Goal: Find specific page/section: Find specific page/section

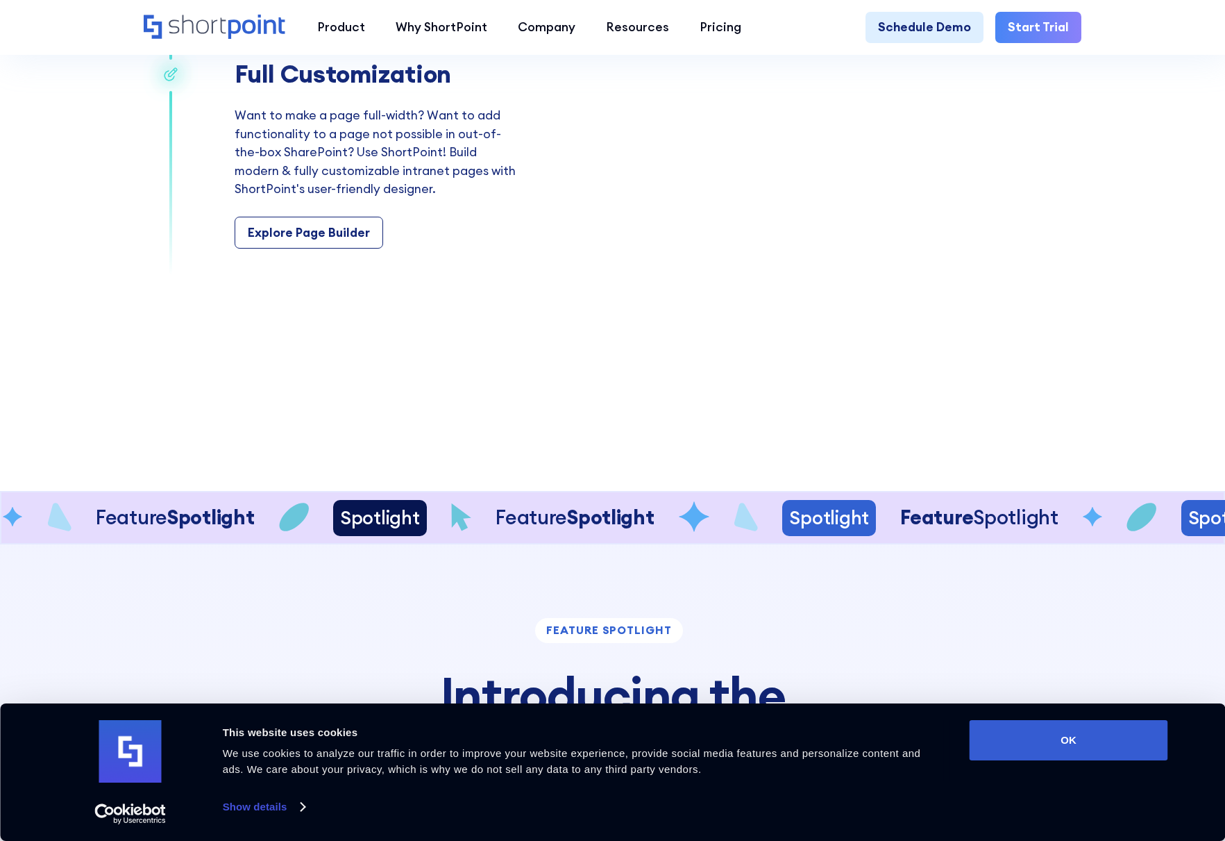
scroll to position [2990, 0]
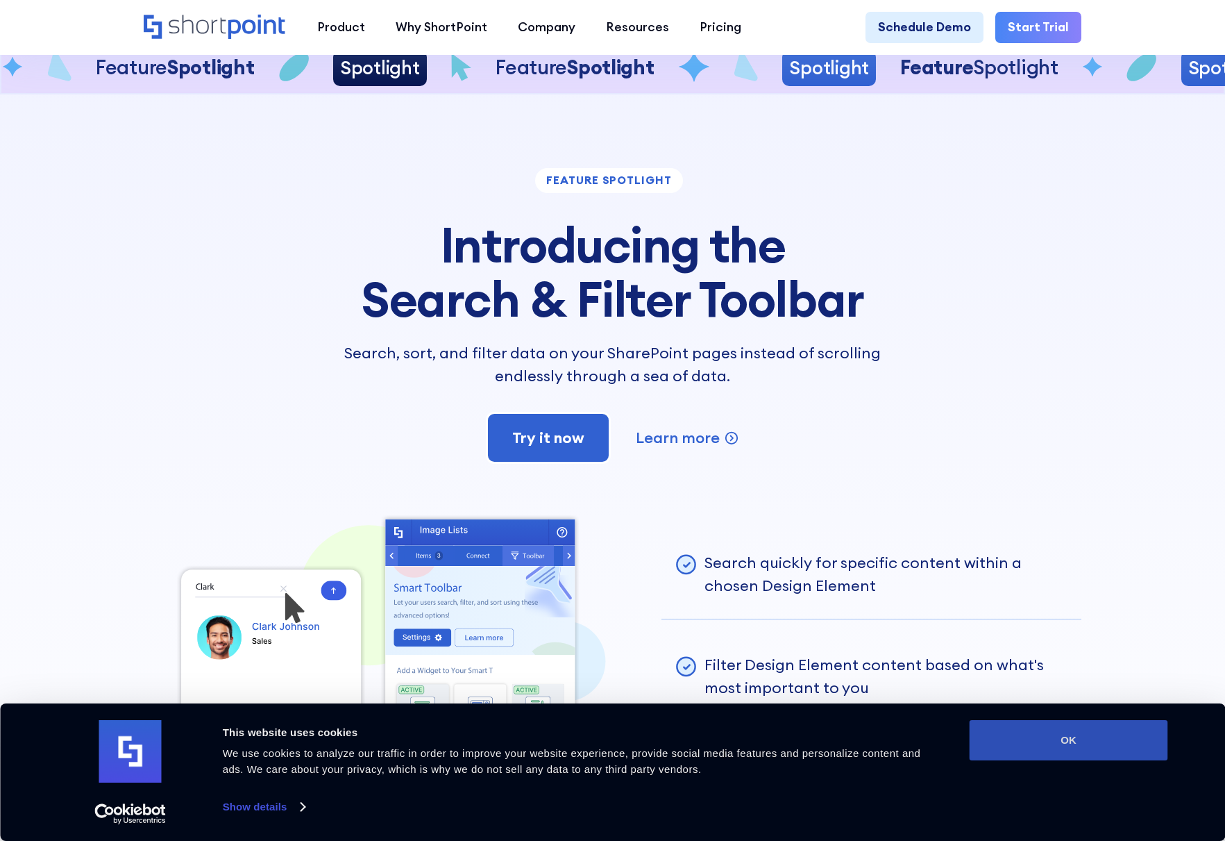
click at [1053, 726] on button "OK" at bounding box center [1069, 740] width 199 height 40
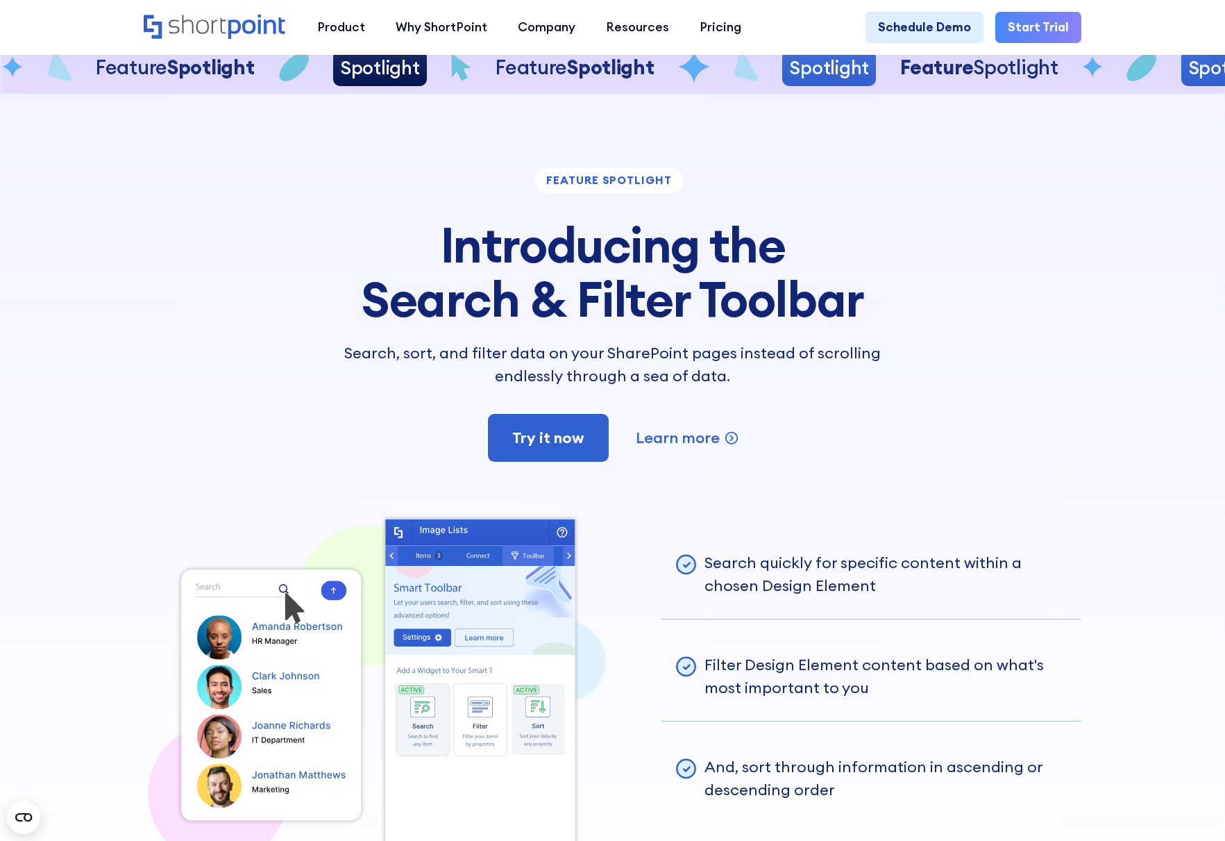
scroll to position [3160, 0]
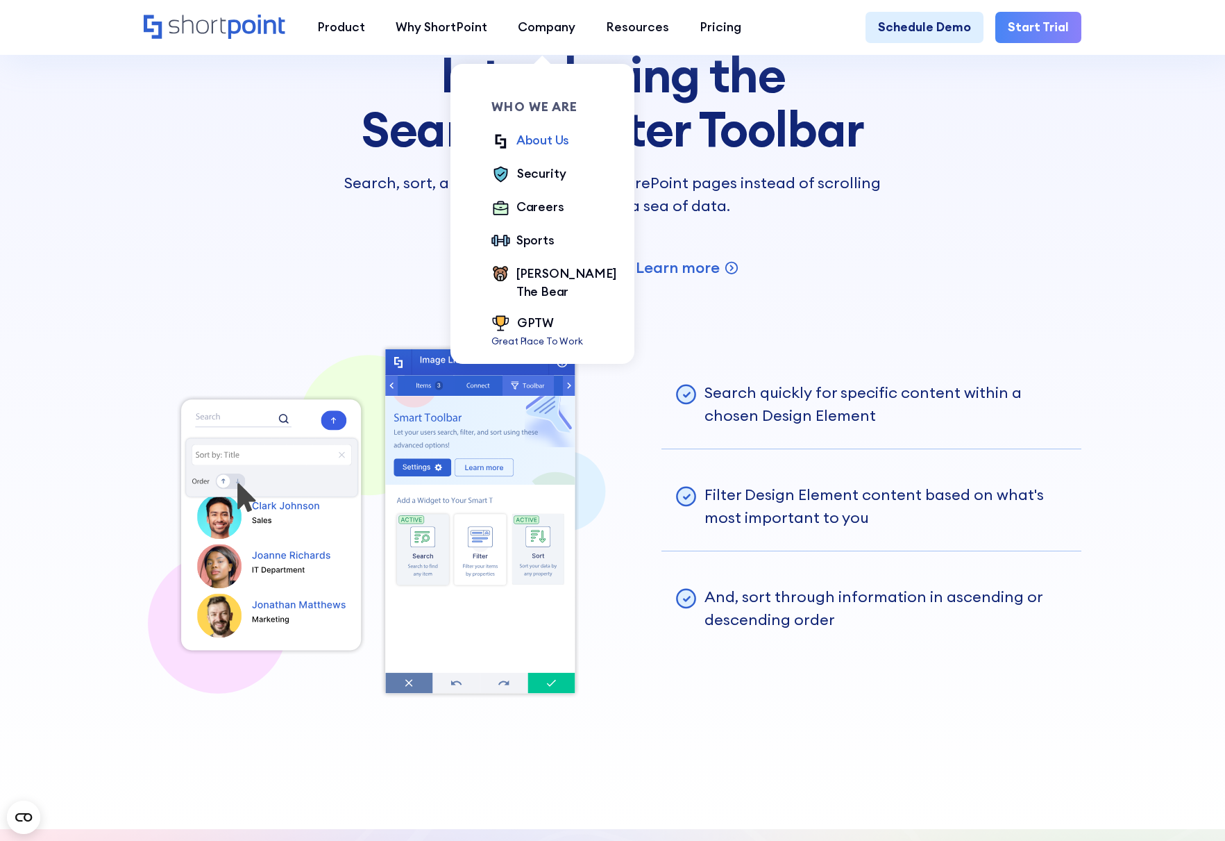
click at [526, 144] on div "About Us" at bounding box center [543, 140] width 53 height 18
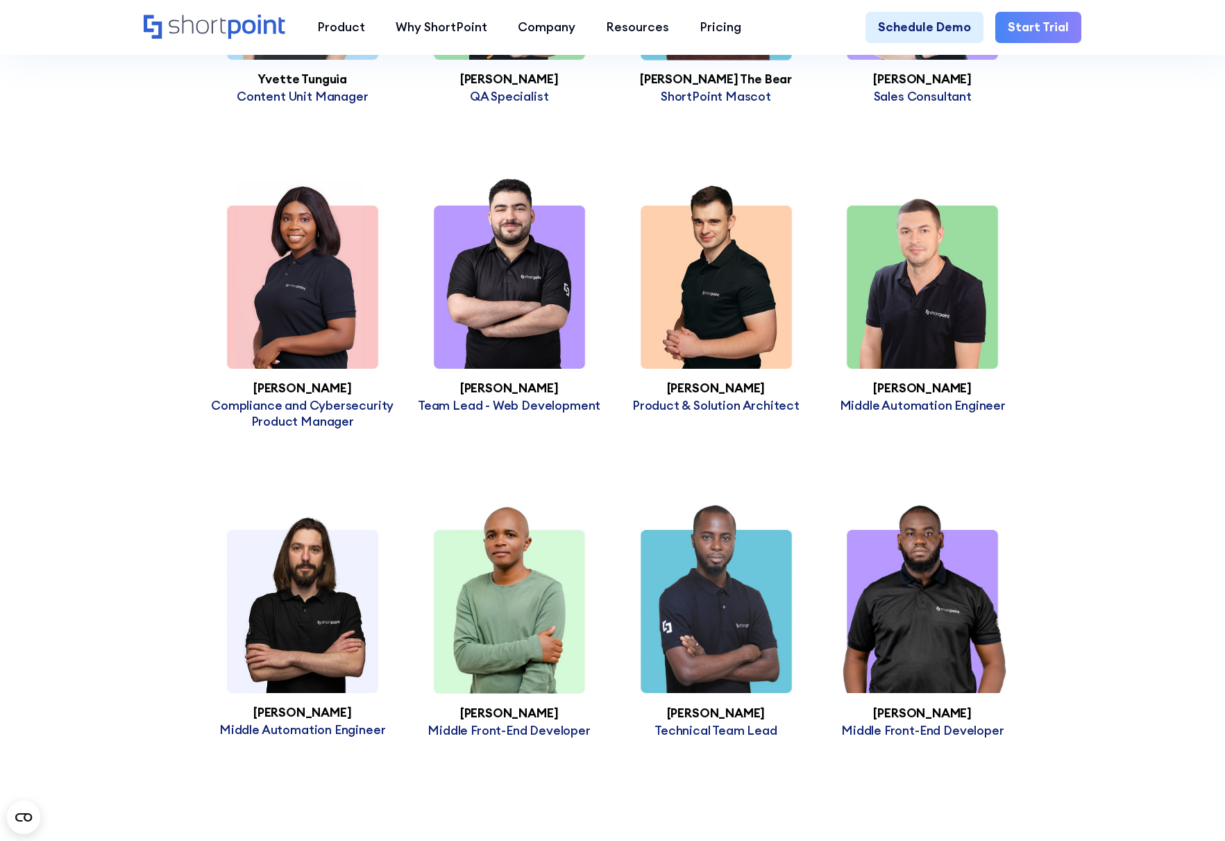
scroll to position [5011, 0]
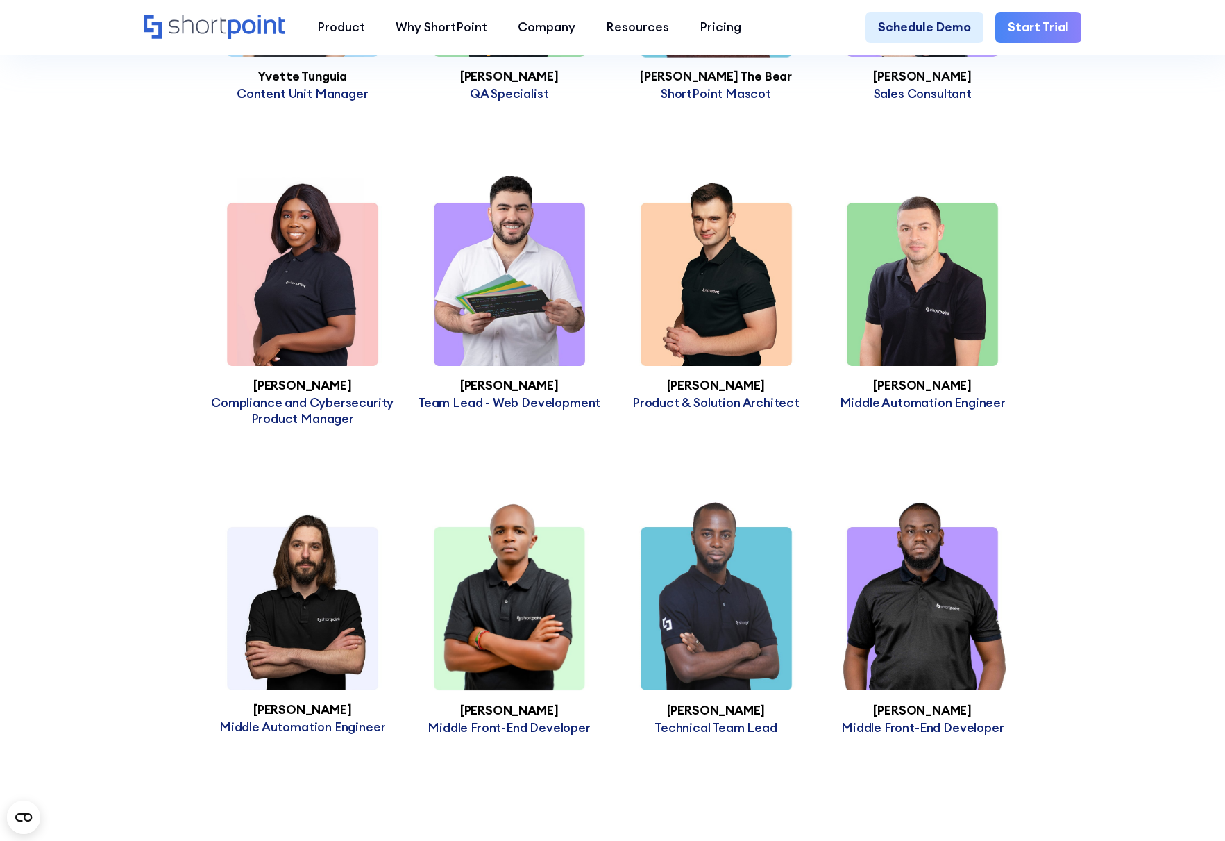
click at [526, 351] on img at bounding box center [509, 271] width 207 height 190
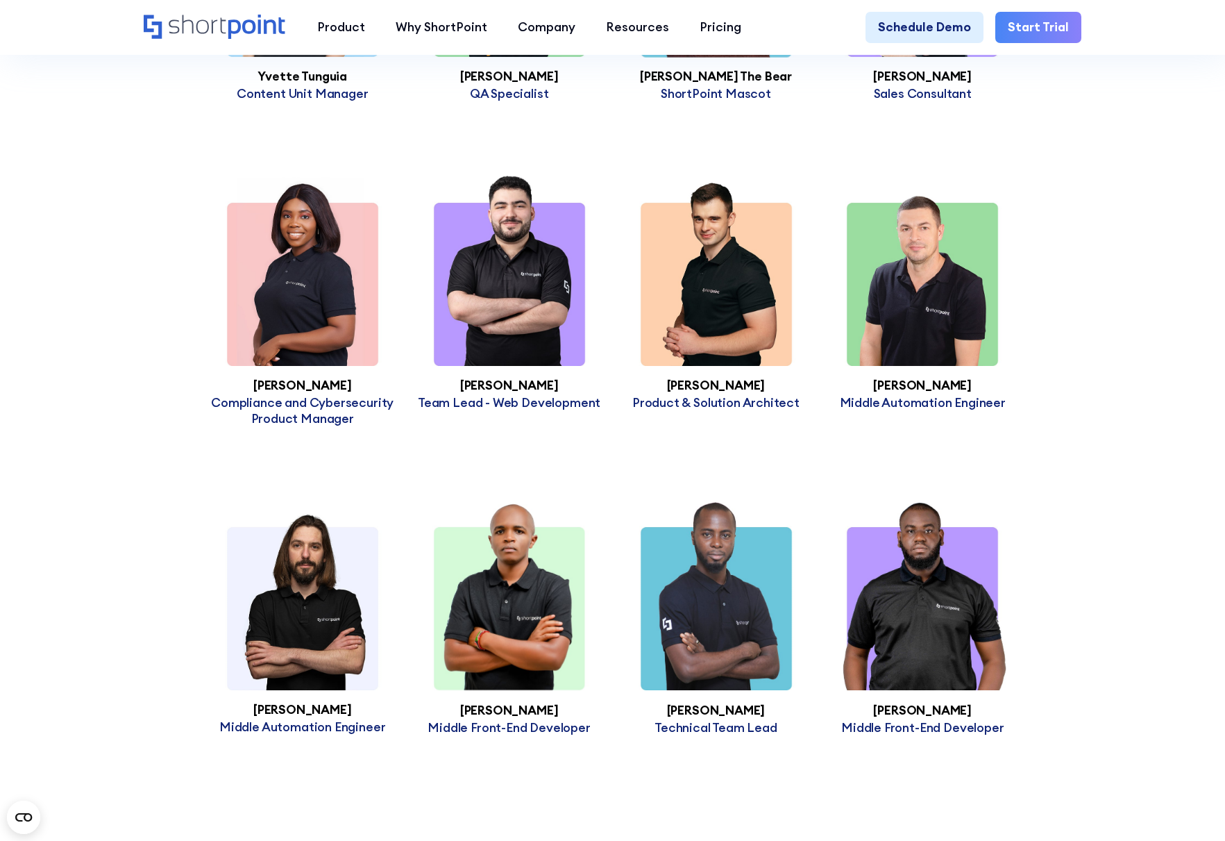
click at [575, 411] on p "Team Lead - Web Development" at bounding box center [509, 403] width 207 height 16
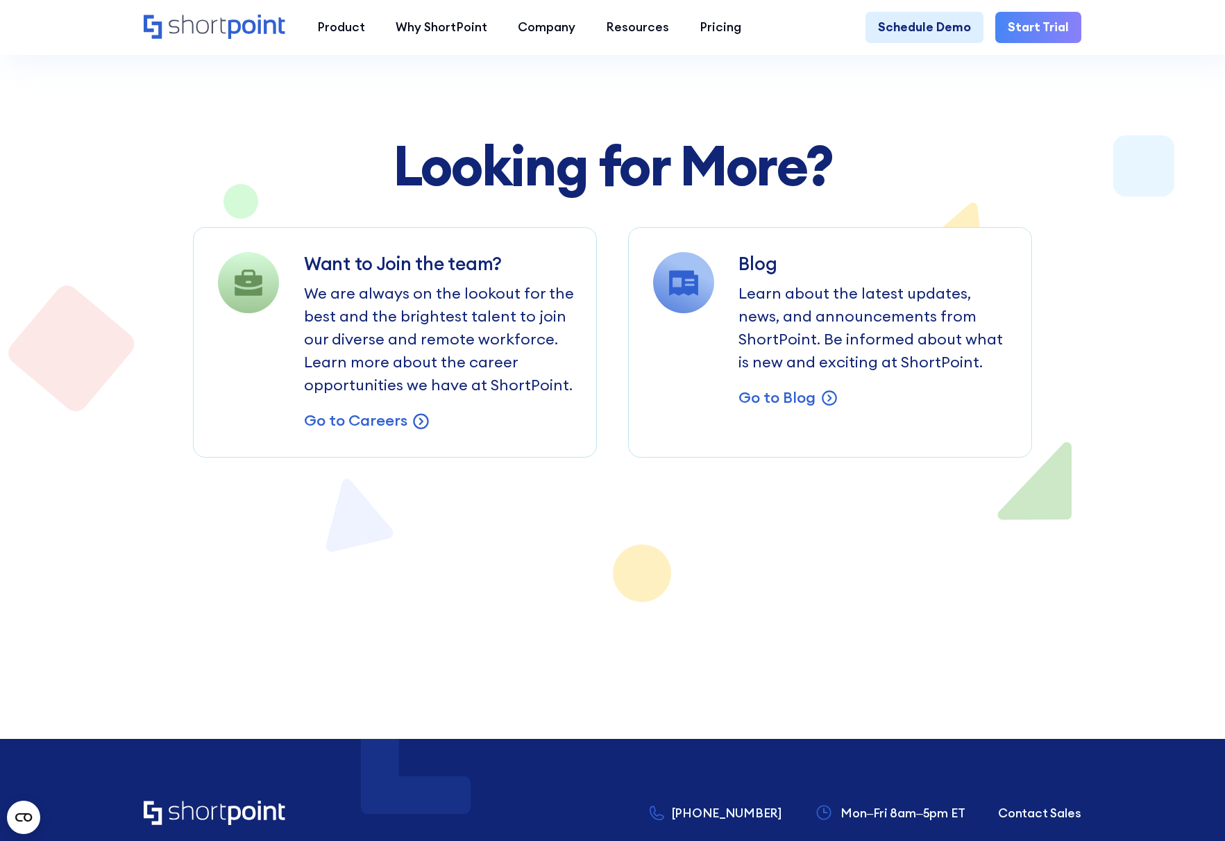
scroll to position [11043, 0]
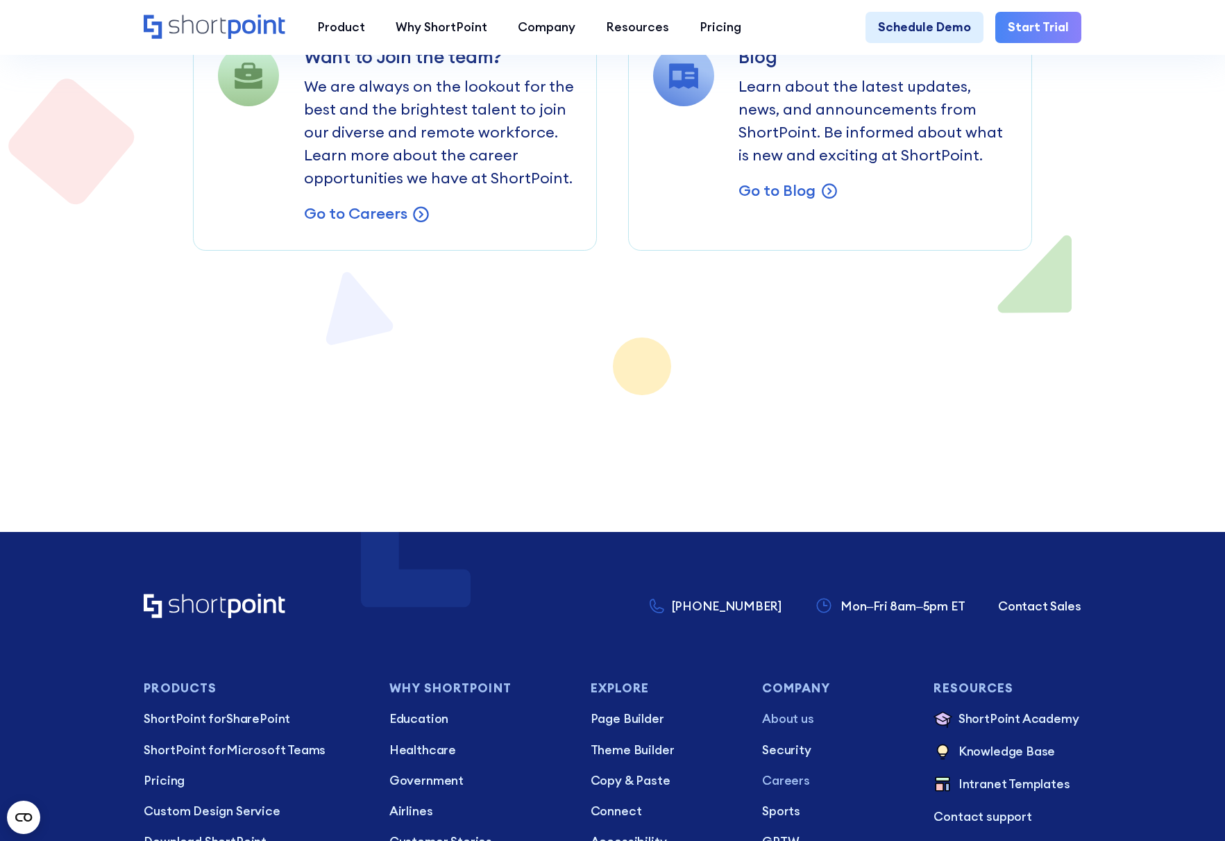
click at [773, 771] on p "Careers" at bounding box center [835, 780] width 147 height 18
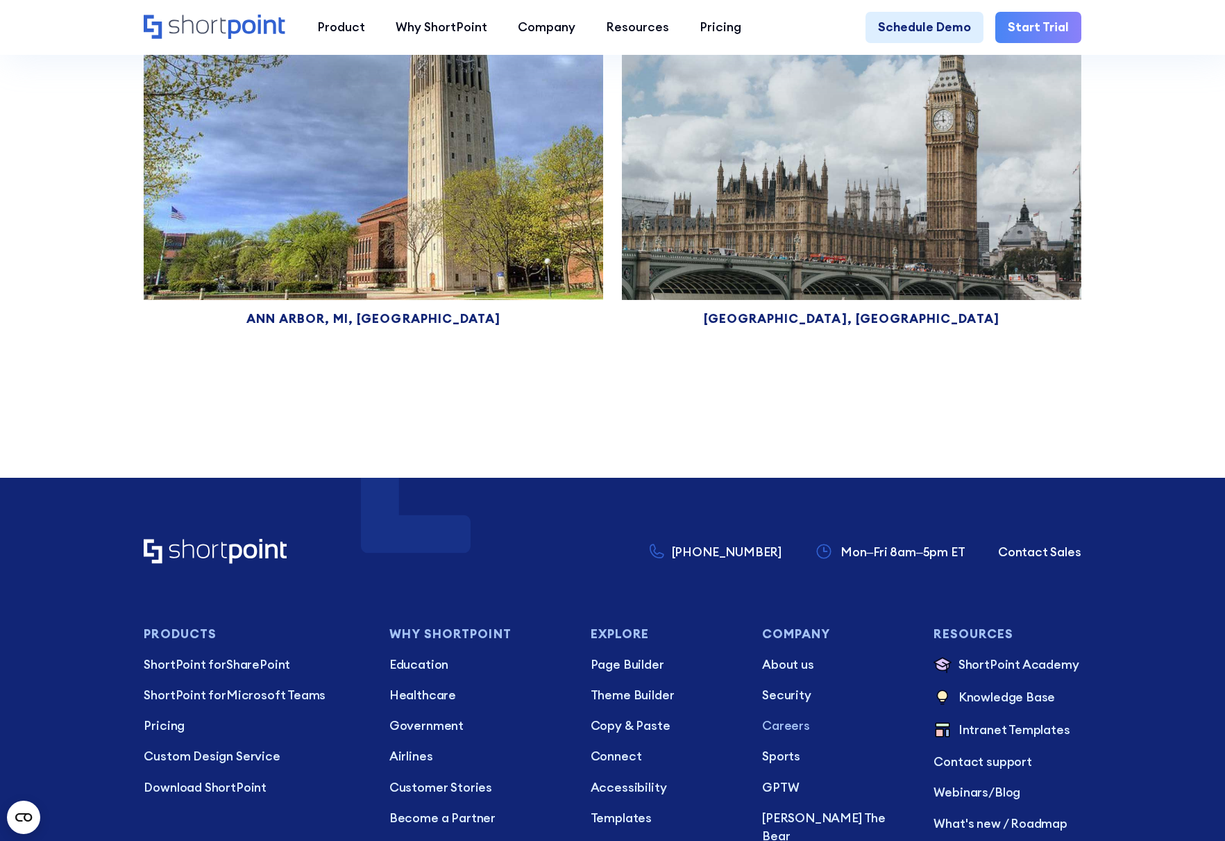
scroll to position [9226, 0]
